Goal: Information Seeking & Learning: Learn about a topic

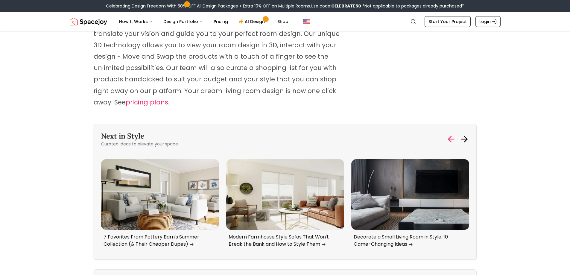
click at [452, 134] on icon at bounding box center [451, 139] width 10 height 10
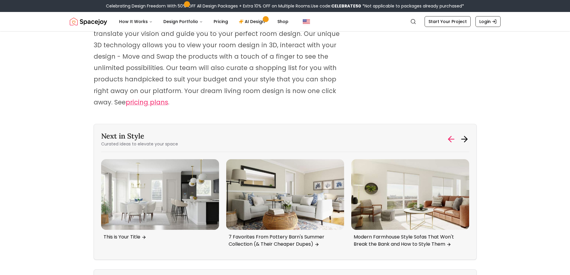
click at [452, 134] on icon at bounding box center [451, 139] width 10 height 10
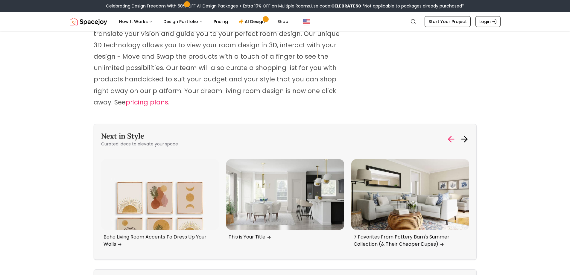
click at [452, 134] on icon at bounding box center [451, 139] width 10 height 10
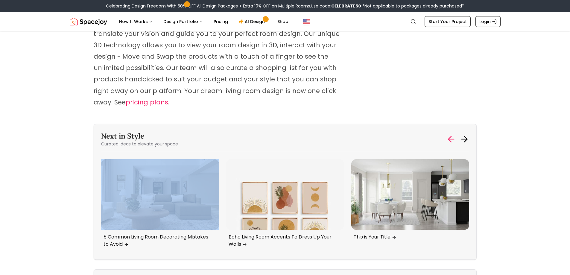
click at [452, 134] on icon at bounding box center [451, 139] width 10 height 10
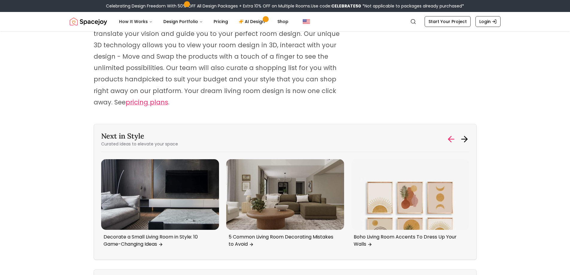
click at [452, 134] on icon at bounding box center [451, 139] width 10 height 10
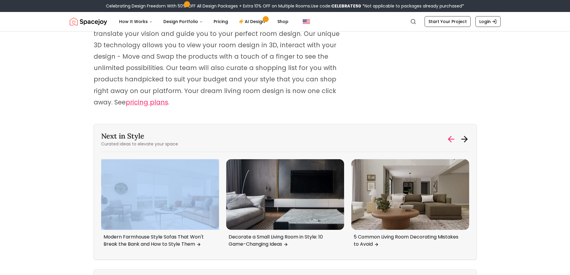
click at [452, 134] on icon at bounding box center [451, 139] width 10 height 10
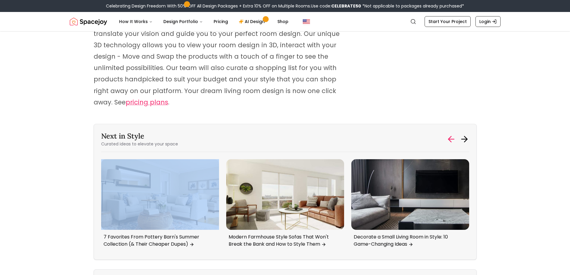
click at [452, 134] on icon at bounding box center [451, 139] width 10 height 10
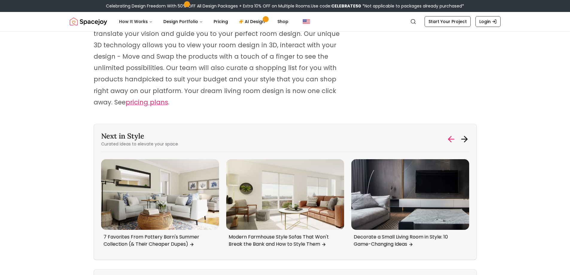
click at [452, 134] on icon at bounding box center [451, 139] width 10 height 10
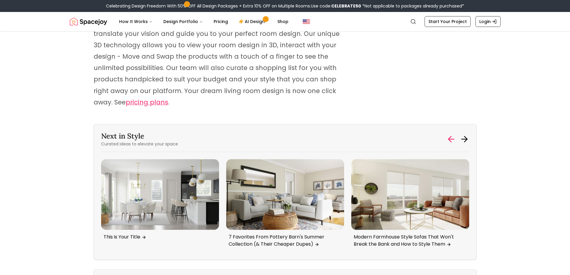
click at [452, 134] on icon at bounding box center [451, 139] width 10 height 10
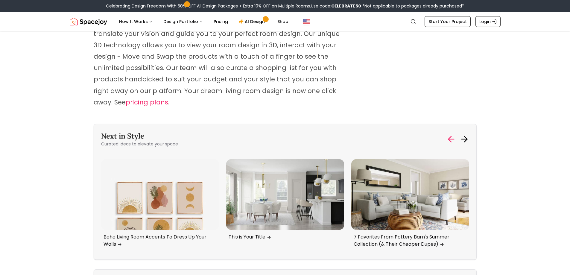
click at [452, 134] on icon at bounding box center [451, 139] width 10 height 10
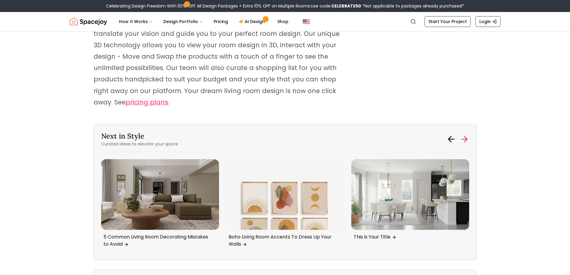
click at [468, 134] on icon at bounding box center [465, 139] width 10 height 10
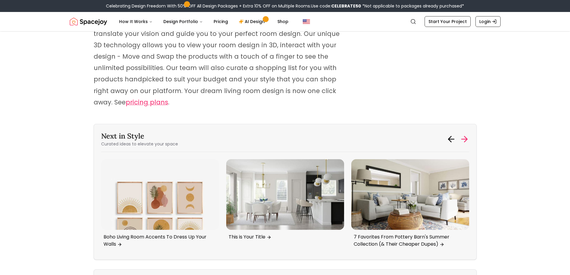
click at [468, 134] on icon at bounding box center [465, 139] width 10 height 10
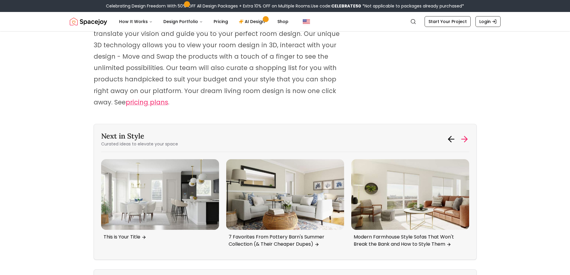
click at [466, 134] on icon at bounding box center [465, 139] width 10 height 10
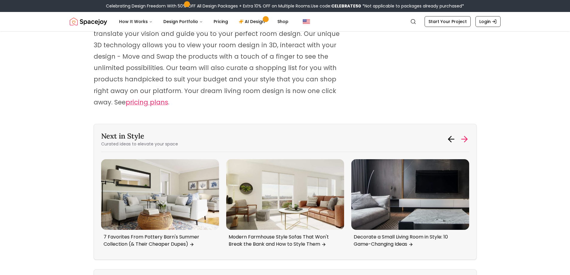
click at [466, 134] on icon at bounding box center [465, 139] width 10 height 10
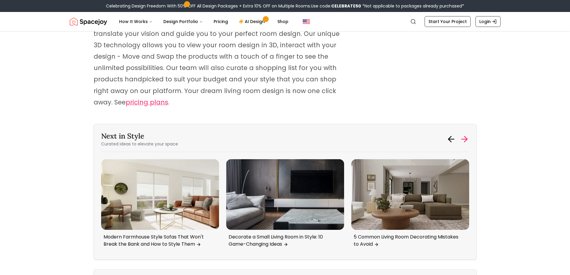
click at [466, 134] on icon at bounding box center [465, 139] width 10 height 10
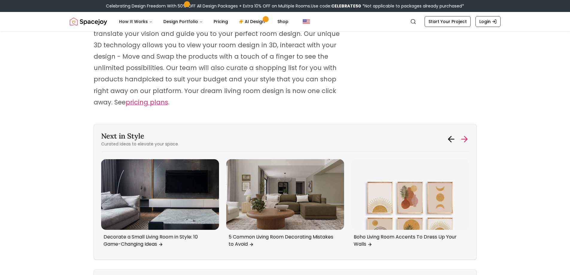
click at [466, 134] on icon at bounding box center [465, 139] width 10 height 10
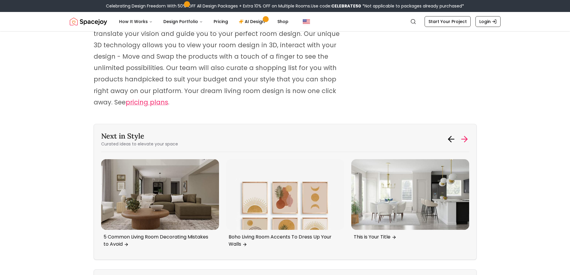
click at [466, 134] on icon at bounding box center [465, 139] width 10 height 10
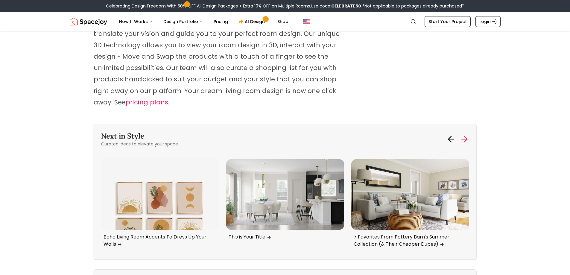
click at [466, 134] on icon at bounding box center [465, 139] width 10 height 10
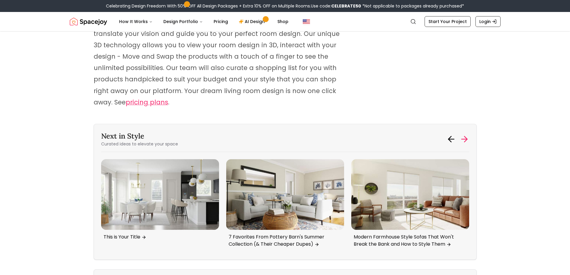
click at [466, 134] on icon at bounding box center [465, 139] width 10 height 10
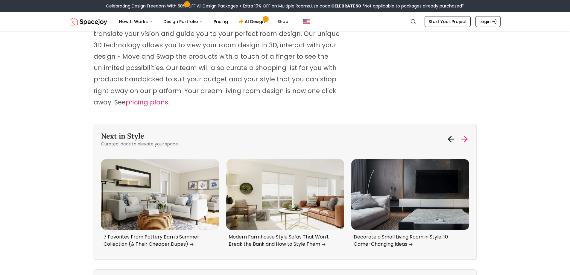
click at [466, 134] on icon at bounding box center [465, 139] width 10 height 10
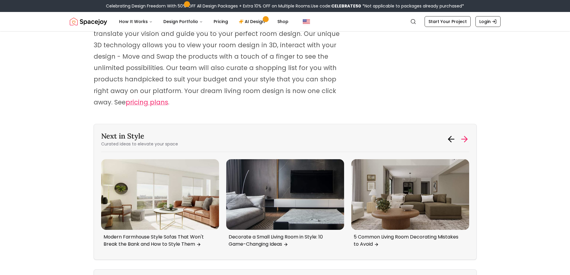
click at [466, 134] on icon at bounding box center [465, 139] width 10 height 10
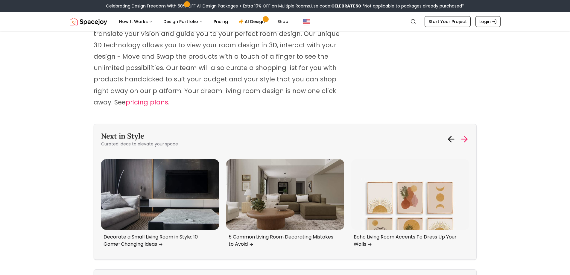
click at [466, 134] on icon at bounding box center [465, 139] width 10 height 10
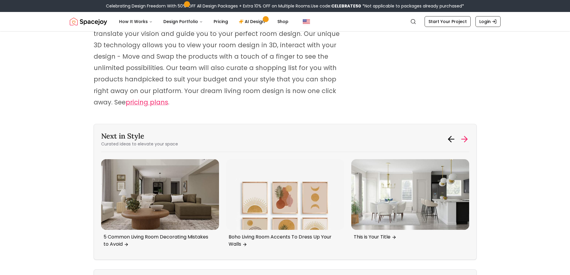
click at [466, 134] on icon at bounding box center [465, 139] width 10 height 10
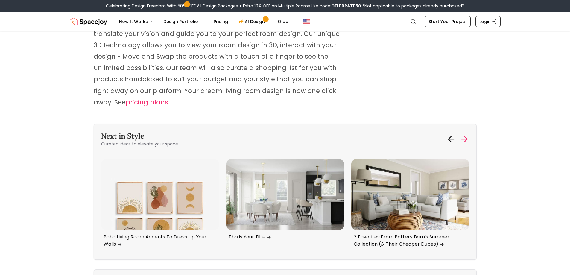
click at [467, 134] on icon at bounding box center [465, 139] width 10 height 10
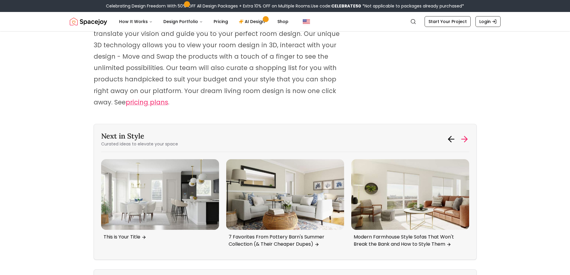
click at [467, 134] on icon at bounding box center [465, 139] width 10 height 10
click at [463, 134] on icon at bounding box center [465, 139] width 10 height 10
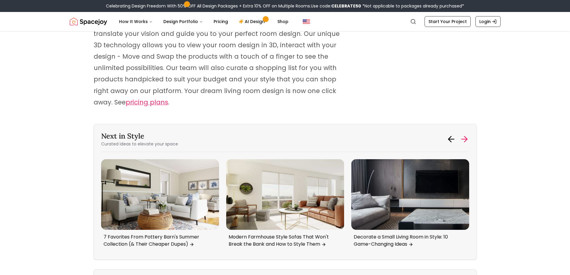
click at [463, 134] on icon at bounding box center [465, 139] width 10 height 10
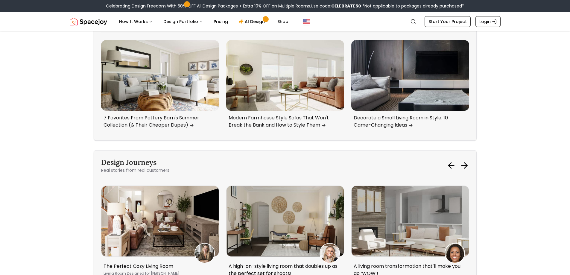
scroll to position [3064, 0]
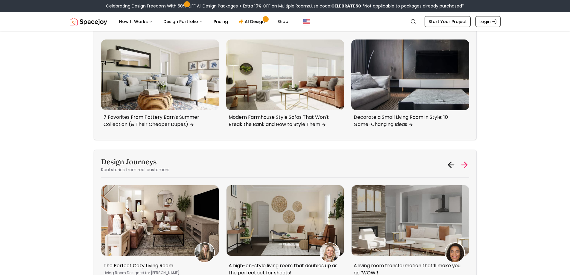
click at [463, 160] on icon at bounding box center [465, 165] width 10 height 10
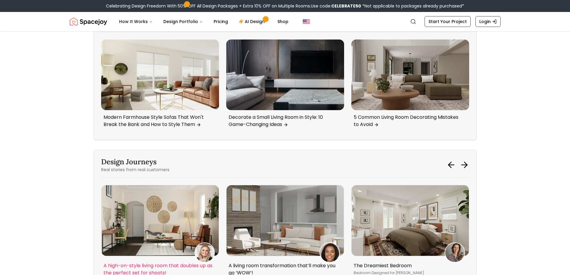
click at [200, 185] on img "5 / 5" at bounding box center [159, 220] width 117 height 70
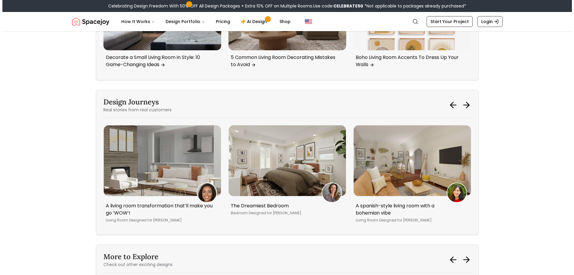
scroll to position [0, 0]
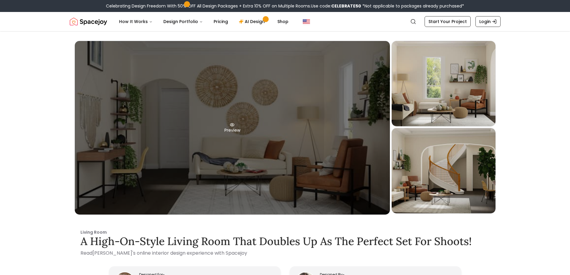
click at [332, 131] on div "Preview" at bounding box center [232, 128] width 315 height 174
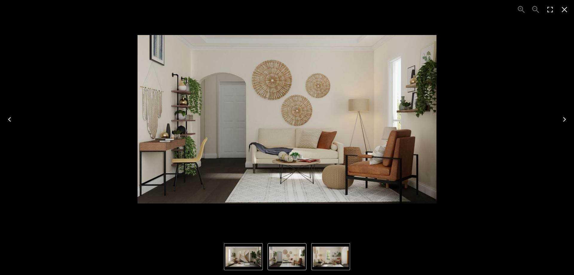
click at [570, 114] on button "Next" at bounding box center [564, 119] width 19 height 24
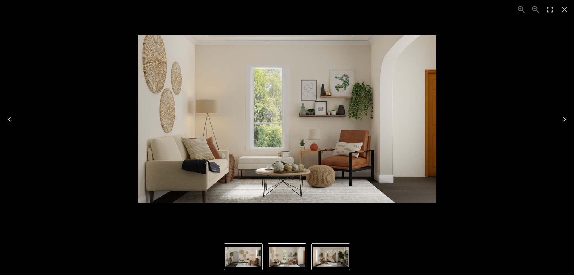
click at [562, 120] on icon "Next" at bounding box center [565, 120] width 10 height 10
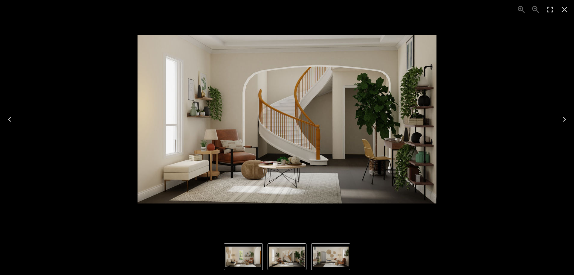
click at [558, 113] on button "Next" at bounding box center [564, 119] width 19 height 24
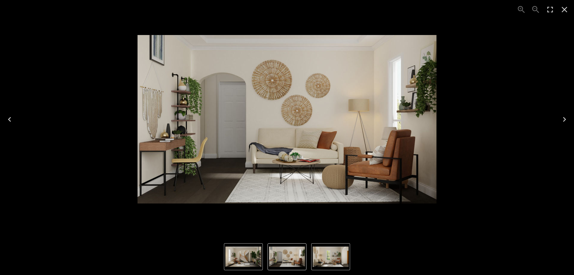
click at [557, 112] on button "Next" at bounding box center [564, 119] width 19 height 24
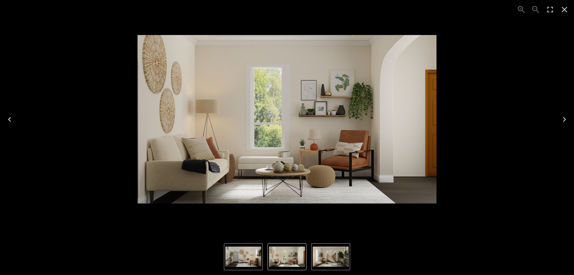
click at [557, 113] on button "Next" at bounding box center [564, 119] width 19 height 24
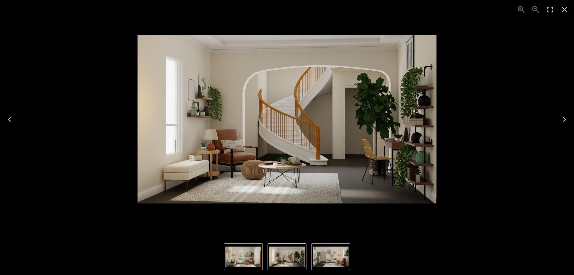
click at [556, 113] on button "Next" at bounding box center [564, 119] width 19 height 24
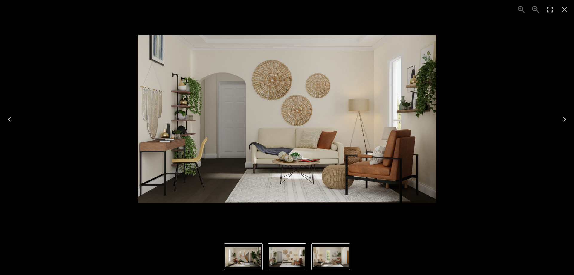
click at [555, 113] on div "Photo gallery" at bounding box center [287, 119] width 2068 height 238
click at [555, 112] on div "1 of 3" at bounding box center [287, 119] width 565 height 229
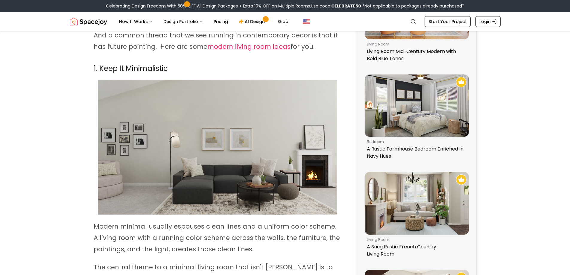
click at [170, 150] on img at bounding box center [217, 147] width 239 height 135
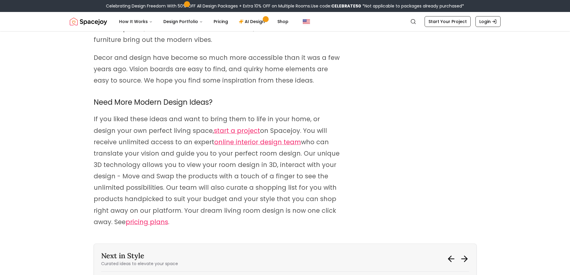
scroll to position [2944, 0]
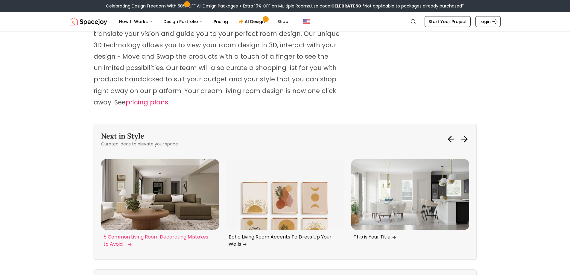
click at [167, 181] on img "3 / 6" at bounding box center [160, 194] width 118 height 71
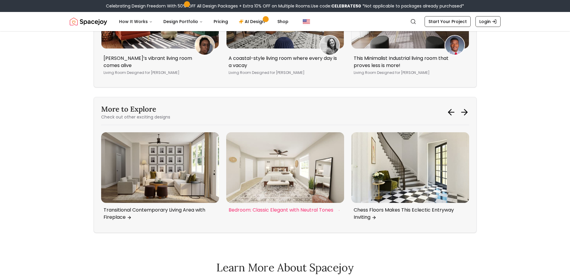
scroll to position [1765, 0]
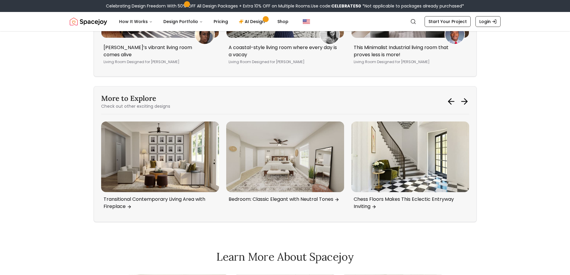
click at [283, 110] on div "More to Explore Check out other exciting designs Royal Blues Add Glam To This L…" at bounding box center [285, 154] width 383 height 136
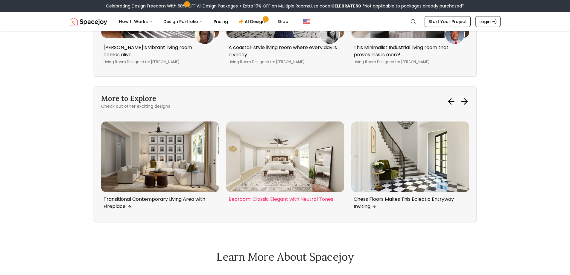
click at [277, 141] on img "4 / 6" at bounding box center [285, 156] width 118 height 71
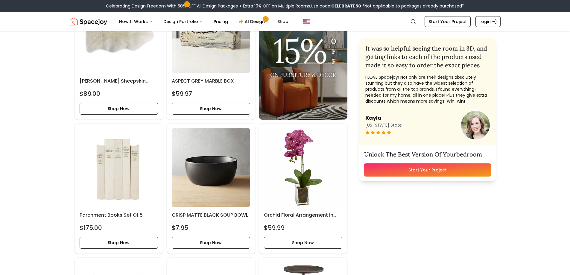
scroll to position [1855, 0]
